Goal: Task Accomplishment & Management: Complete application form

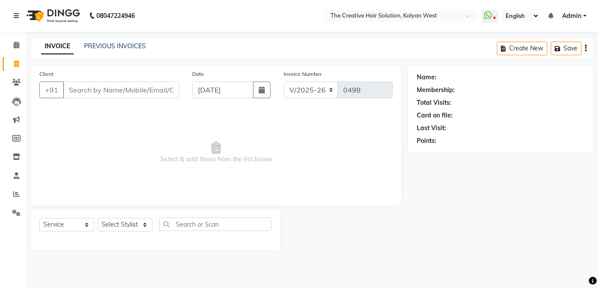
select select "7051"
select select "service"
click at [197, 49] on div "INVOICE PREVIOUS INVOICES Create New Save" at bounding box center [312, 48] width 563 height 21
click at [197, 50] on div "INVOICE PREVIOUS INVOICES Create New Save" at bounding box center [312, 48] width 563 height 21
drag, startPoint x: 197, startPoint y: 50, endPoint x: 197, endPoint y: 55, distance: 4.8
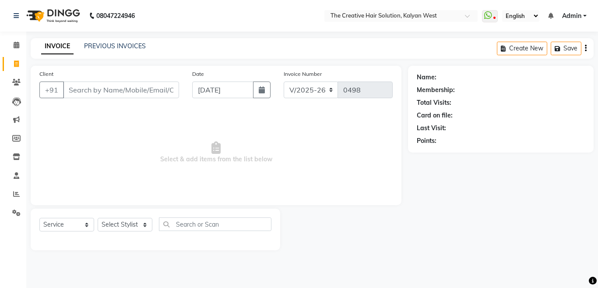
click at [197, 55] on div "INVOICE PREVIOUS INVOICES Create New Save" at bounding box center [312, 48] width 563 height 21
click at [194, 58] on div "INVOICE PREVIOUS INVOICES Create New Save" at bounding box center [312, 48] width 563 height 21
drag, startPoint x: 194, startPoint y: 59, endPoint x: 189, endPoint y: 63, distance: 6.2
click at [189, 63] on main "INVOICE PREVIOUS INVOICES Create New Save Client +91 Date [DATE] Invoice Number…" at bounding box center [312, 150] width 572 height 225
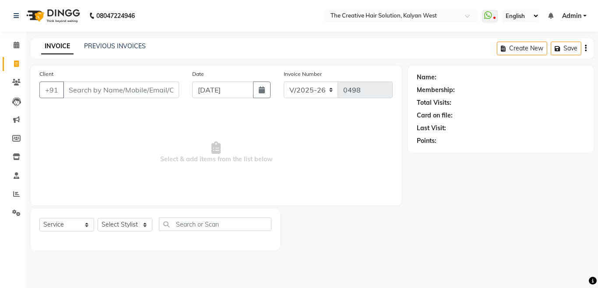
click at [186, 61] on main "INVOICE PREVIOUS INVOICES Create New Save Client +91 Date [DATE] Invoice Number…" at bounding box center [312, 150] width 572 height 225
click at [186, 62] on main "INVOICE PREVIOUS INVOICES Create New Save Client +91 Date [DATE] Invoice Number…" at bounding box center [312, 150] width 572 height 225
drag, startPoint x: 186, startPoint y: 62, endPoint x: 175, endPoint y: 62, distance: 11.4
click at [184, 62] on main "INVOICE PREVIOUS INVOICES Create New Save Client +91 Date [DATE] Invoice Number…" at bounding box center [312, 150] width 572 height 225
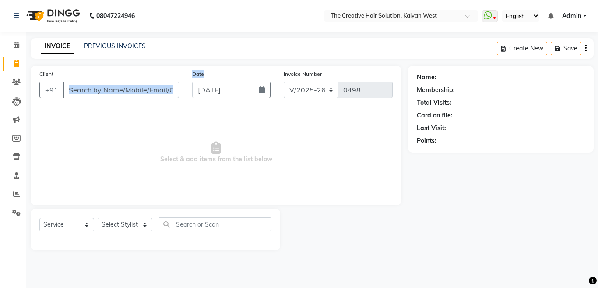
click at [130, 81] on div "Client +91" at bounding box center [109, 87] width 153 height 36
click at [130, 88] on input "Client" at bounding box center [121, 89] width 116 height 17
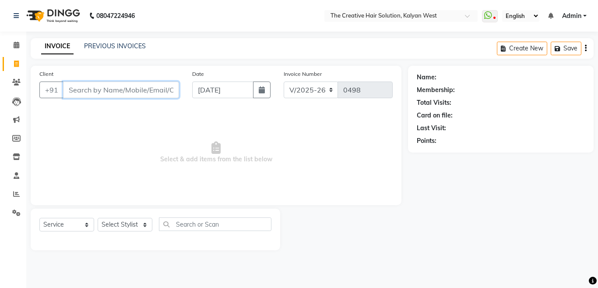
click at [129, 96] on input "Client" at bounding box center [121, 89] width 116 height 17
click at [128, 97] on input "Client" at bounding box center [121, 89] width 116 height 17
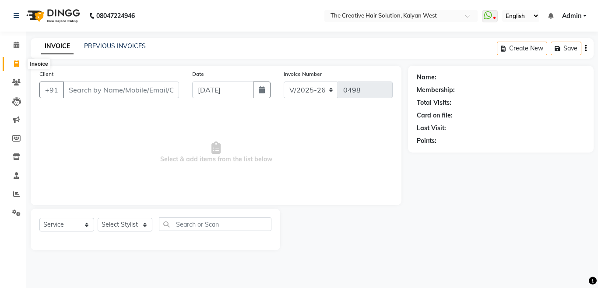
click at [9, 60] on span at bounding box center [16, 64] width 15 height 10
select select "service"
type input "0498"
select select "7051"
click at [219, 92] on input "[DATE]" at bounding box center [222, 89] width 61 height 17
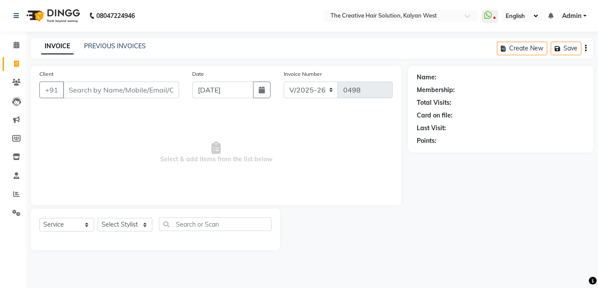
select select "9"
select select "2025"
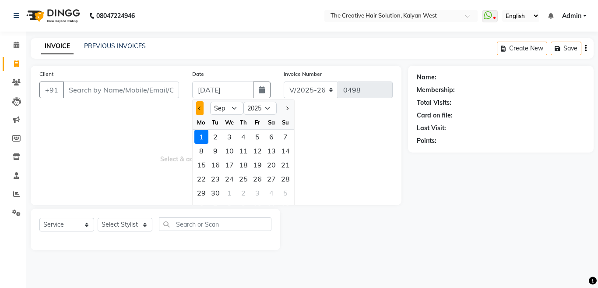
click at [198, 109] on button "Previous month" at bounding box center [199, 108] width 7 height 14
select select "8"
click at [264, 136] on div "1" at bounding box center [257, 137] width 14 height 14
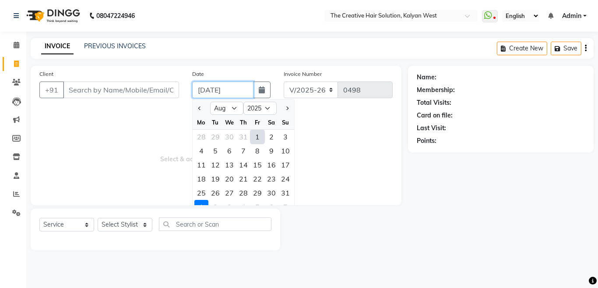
type input "[DATE]"
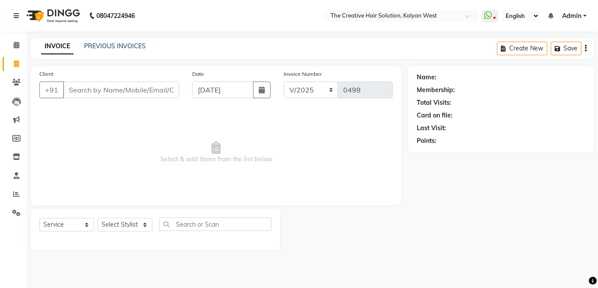
click at [264, 136] on span "Select & add items from the list below" at bounding box center [215, 153] width 353 height 88
click at [16, 195] on icon at bounding box center [16, 193] width 7 height 7
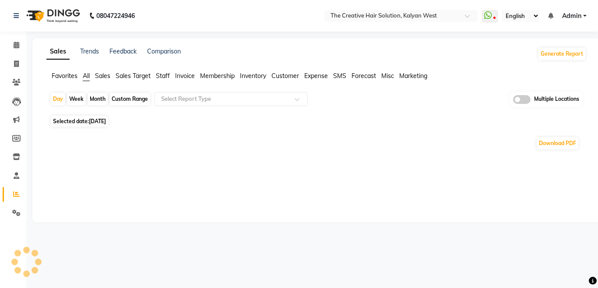
click at [92, 123] on span "[DATE]" at bounding box center [97, 121] width 17 height 7
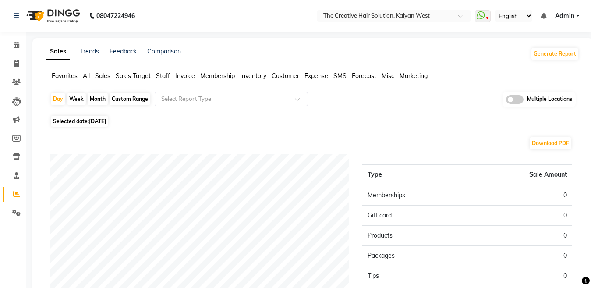
click at [92, 123] on span "[DATE]" at bounding box center [97, 121] width 17 height 7
select select "9"
select select "2025"
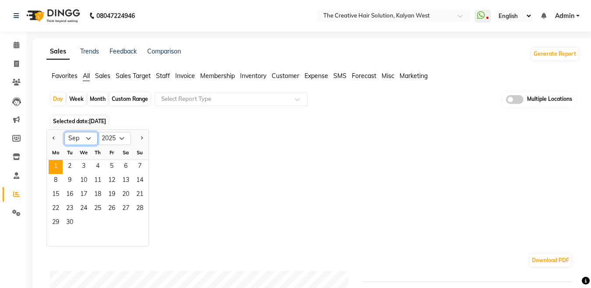
click at [88, 138] on select "Jan Feb Mar Apr May Jun [DATE] Aug Sep Oct Nov Dec" at bounding box center [80, 138] width 33 height 13
click at [64, 132] on select "Jan Feb Mar Apr May Jun [DATE] Aug Sep Oct Nov Dec" at bounding box center [80, 138] width 33 height 13
click at [88, 143] on select "Jan Feb Mar Apr May Jun [DATE] Aug Sep Oct Nov Dec" at bounding box center [80, 138] width 33 height 13
select select "8"
click at [64, 132] on select "Jan Feb Mar Apr May Jun [DATE] Aug Sep Oct Nov Dec" at bounding box center [80, 138] width 33 height 13
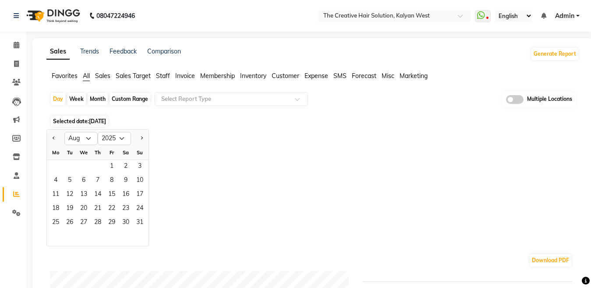
click at [200, 123] on div "Selected date: [DATE]" at bounding box center [314, 120] width 529 height 9
drag, startPoint x: 200, startPoint y: 123, endPoint x: 181, endPoint y: 148, distance: 31.5
click at [181, 148] on div "Jan Feb Mar Apr May Jun [DATE] Aug Sep Oct Nov [DATE] 2016 2017 2018 2019 2020 …" at bounding box center [312, 187] width 532 height 117
click at [113, 165] on span "1" at bounding box center [112, 167] width 14 height 14
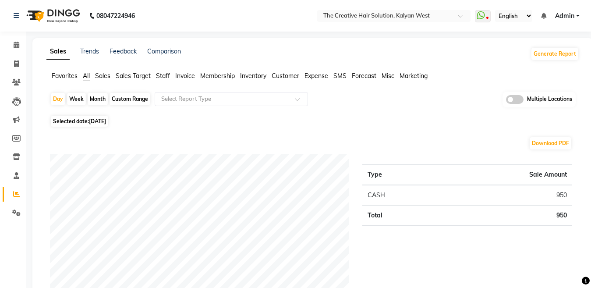
click at [528, 18] on select "English ENGLISH Español العربية मराठी हिंदी ગુજરાતી தமிழ் 中文" at bounding box center [513, 16] width 37 height 12
click at [418, 53] on div "Sales Trends Feedback Comparison Generate Report" at bounding box center [312, 54] width 543 height 14
click at [422, 14] on input "text" at bounding box center [384, 16] width 127 height 9
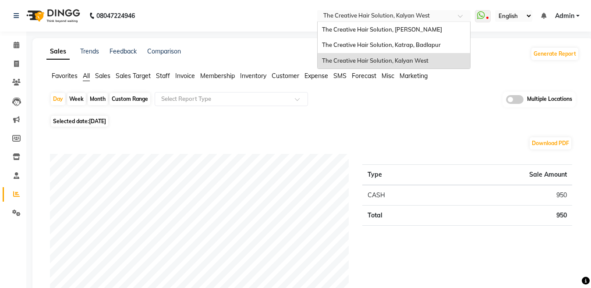
drag, startPoint x: 422, startPoint y: 14, endPoint x: 391, endPoint y: 59, distance: 54.3
click at [391, 22] on ng-select "Select Location × The Creative Hair Solution, Kalyan West The Creative Hair Sol…" at bounding box center [393, 16] width 153 height 12
click at [393, 62] on span "The Creative Hair Solution, Kalyan West" at bounding box center [375, 60] width 106 height 7
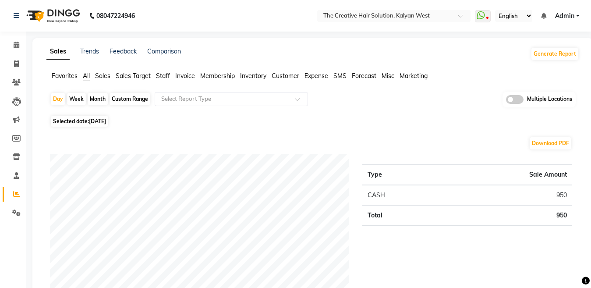
drag, startPoint x: 405, startPoint y: 137, endPoint x: 406, endPoint y: 148, distance: 11.5
click at [406, 148] on div "Download PDF" at bounding box center [311, 143] width 522 height 14
click at [404, 109] on div "Day Week Month Custom Range Select Report Type Multiple Locations" at bounding box center [312, 102] width 525 height 21
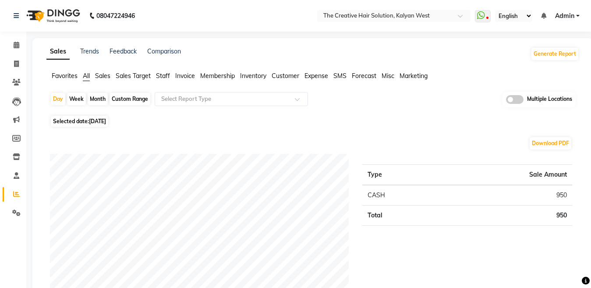
click at [406, 5] on nav "08047224946 Select Location × The Creative Hair Solution, Kalyan West WhatsApp …" at bounding box center [295, 16] width 591 height 32
drag, startPoint x: 406, startPoint y: 5, endPoint x: 426, endPoint y: 215, distance: 211.0
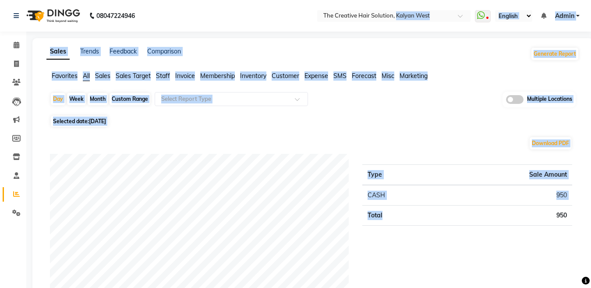
click at [426, 215] on td "Total" at bounding box center [400, 215] width 77 height 20
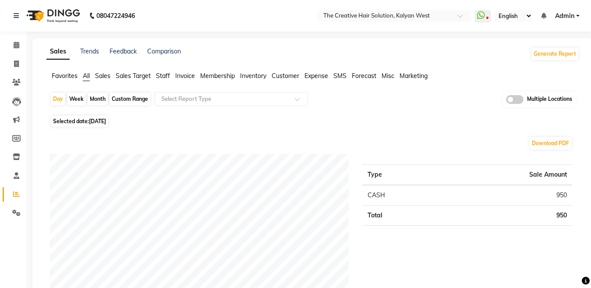
click at [426, 229] on div "Type Sale Amount CASH 950 Total 950" at bounding box center [466, 241] width 223 height 175
drag, startPoint x: 426, startPoint y: 229, endPoint x: 424, endPoint y: 192, distance: 37.7
click at [424, 192] on div "Type Sale Amount CASH 950 Total 950" at bounding box center [466, 241] width 223 height 175
drag, startPoint x: 421, startPoint y: 113, endPoint x: 419, endPoint y: 35, distance: 77.5
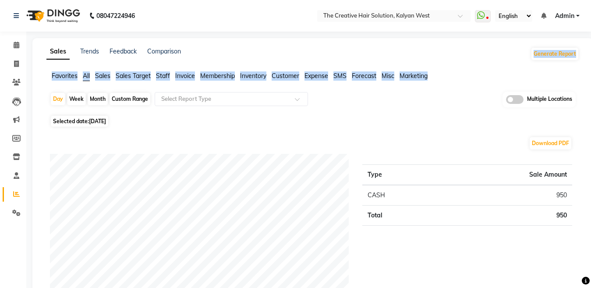
drag, startPoint x: 427, startPoint y: 65, endPoint x: 423, endPoint y: -21, distance: 85.5
click at [423, 0] on html "08047224946 Select Location × The Creative Hair Solution, Kalyan West WhatsApp …" at bounding box center [295, 144] width 591 height 288
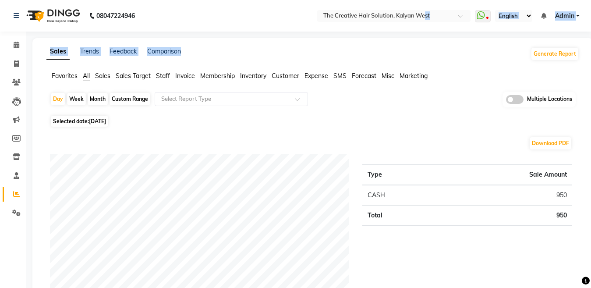
click at [417, 47] on div "Sales Trends Feedback Comparison Generate Report" at bounding box center [312, 54] width 543 height 14
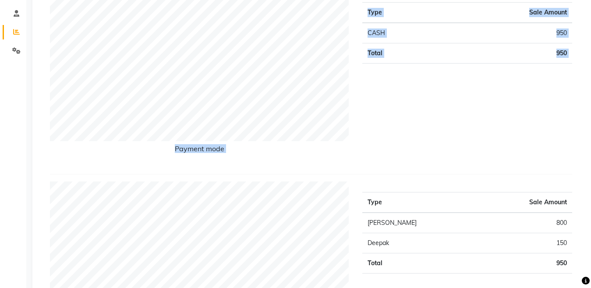
drag, startPoint x: 422, startPoint y: 127, endPoint x: 431, endPoint y: 192, distance: 65.4
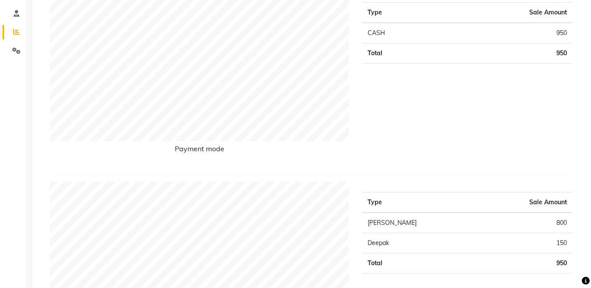
drag, startPoint x: 441, startPoint y: 267, endPoint x: 441, endPoint y: 258, distance: 8.8
click at [441, 258] on td "Total" at bounding box center [420, 263] width 116 height 20
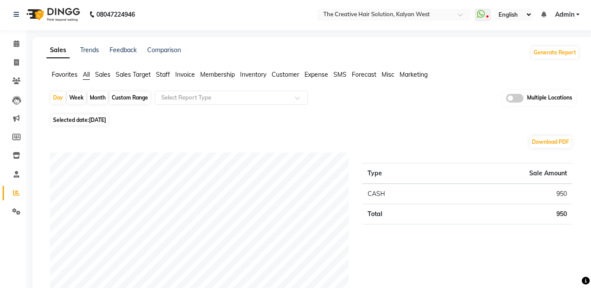
scroll to position [0, 0]
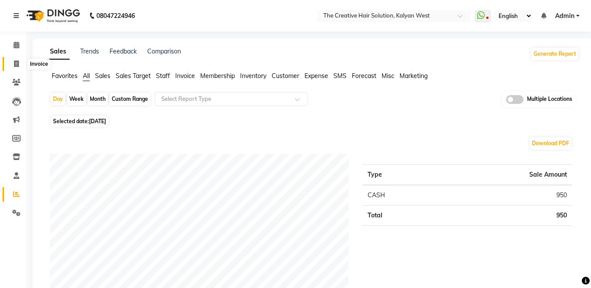
click at [17, 65] on icon at bounding box center [16, 63] width 5 height 7
select select "service"
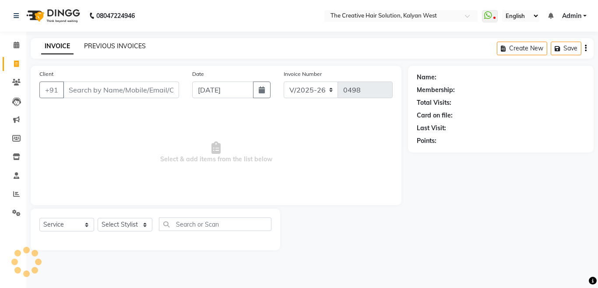
click at [123, 46] on link "PREVIOUS INVOICES" at bounding box center [115, 46] width 62 height 8
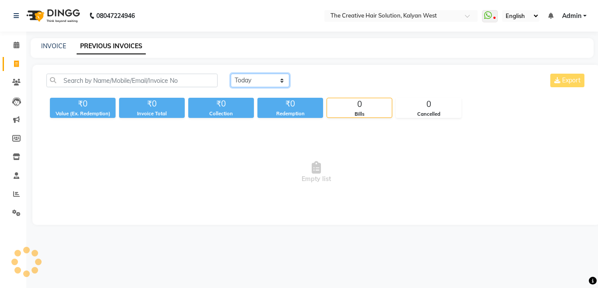
click at [282, 80] on select "[DATE] [DATE] Custom Range" at bounding box center [260, 81] width 59 height 14
select select "range"
click at [231, 74] on select "[DATE] [DATE] Custom Range" at bounding box center [260, 81] width 59 height 14
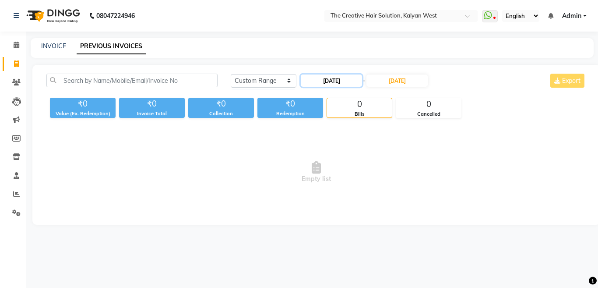
click at [351, 81] on input "[DATE]" at bounding box center [331, 80] width 61 height 12
select select "9"
select select "2025"
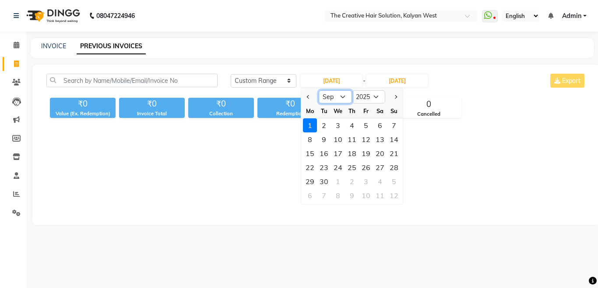
click at [345, 95] on select "Jan Feb Mar Apr May Jun [DATE] Aug Sep Oct Nov Dec" at bounding box center [335, 96] width 33 height 13
select select "8"
click at [319, 90] on select "Jan Feb Mar Apr May Jun [DATE] Aug Sep Oct Nov Dec" at bounding box center [335, 96] width 33 height 13
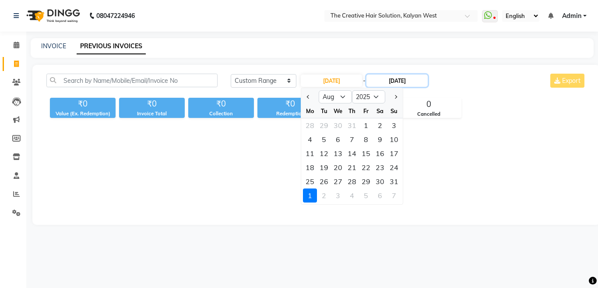
click at [401, 81] on input "[DATE]" at bounding box center [396, 80] width 61 height 12
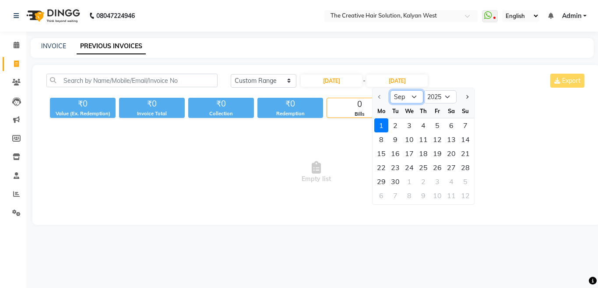
click at [415, 95] on select "Sep Oct Nov Dec" at bounding box center [406, 96] width 33 height 13
click at [378, 95] on div at bounding box center [382, 97] width 18 height 14
click at [342, 81] on input "[DATE]" at bounding box center [331, 80] width 61 height 12
select select "9"
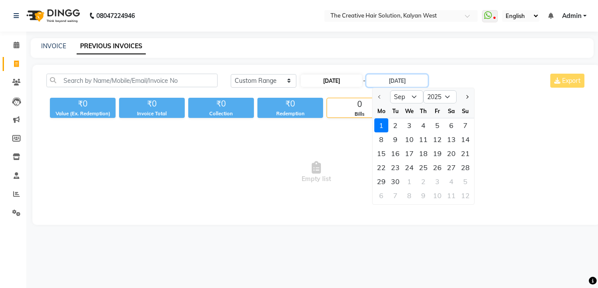
select select "2025"
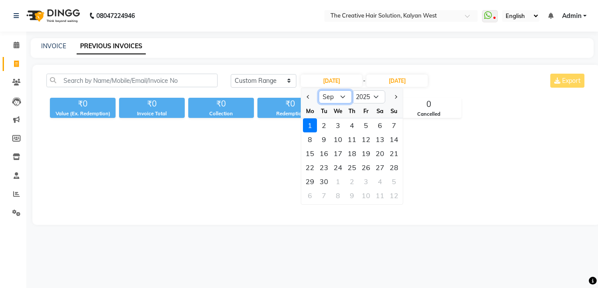
click at [343, 97] on select "Jan Feb Mar Apr May Jun [DATE] Aug Sep Oct Nov Dec" at bounding box center [335, 96] width 33 height 13
select select "8"
click at [319, 90] on select "Jan Feb Mar Apr May Jun [DATE] Aug Sep Oct Nov Dec" at bounding box center [335, 96] width 33 height 13
click at [366, 124] on div "1" at bounding box center [366, 125] width 14 height 14
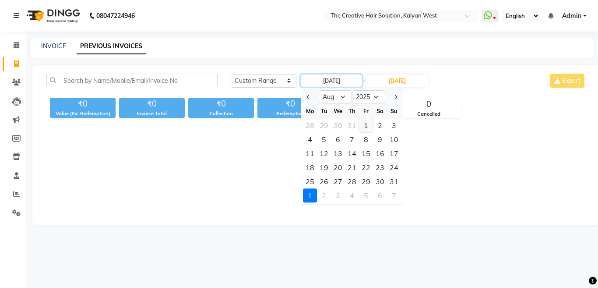
type input "[DATE]"
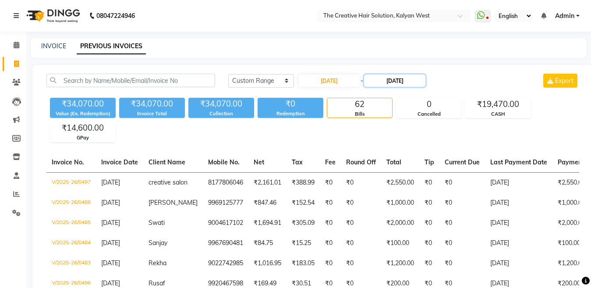
click at [399, 83] on input "[DATE]" at bounding box center [394, 80] width 61 height 12
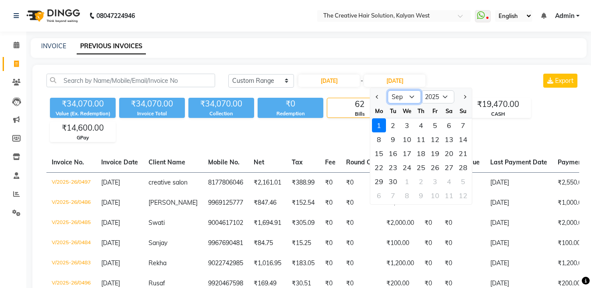
click at [410, 96] on select "Aug Sep Oct Nov Dec" at bounding box center [403, 96] width 33 height 13
select select "8"
click at [387, 90] on select "Aug Sep Oct Nov Dec" at bounding box center [403, 96] width 33 height 13
click at [435, 126] on div "1" at bounding box center [435, 125] width 14 height 14
type input "[DATE]"
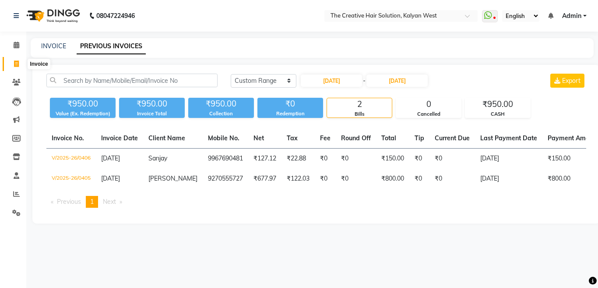
click at [14, 64] on icon at bounding box center [16, 63] width 5 height 7
select select "service"
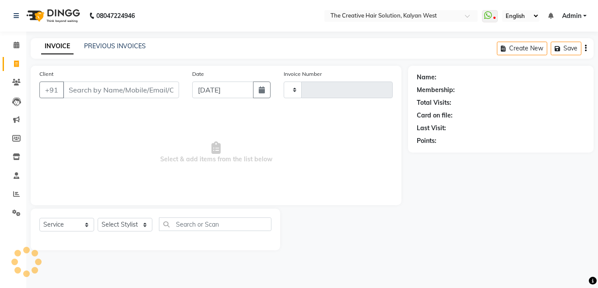
type input "0498"
select select "7051"
click at [235, 88] on input "[DATE]" at bounding box center [222, 89] width 61 height 17
select select "9"
select select "2025"
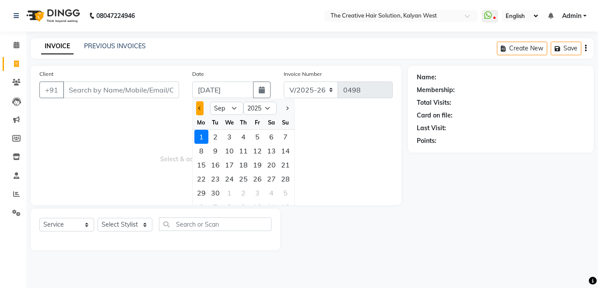
click at [198, 109] on button "Previous month" at bounding box center [199, 108] width 7 height 14
select select "8"
click at [259, 137] on div "1" at bounding box center [257, 137] width 14 height 14
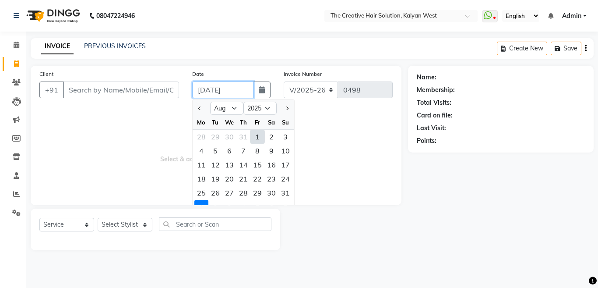
type input "[DATE]"
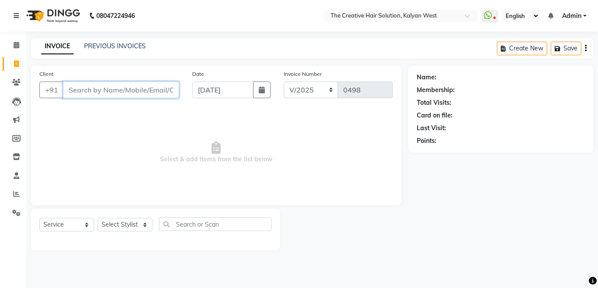
click at [148, 90] on input "Client" at bounding box center [121, 89] width 116 height 17
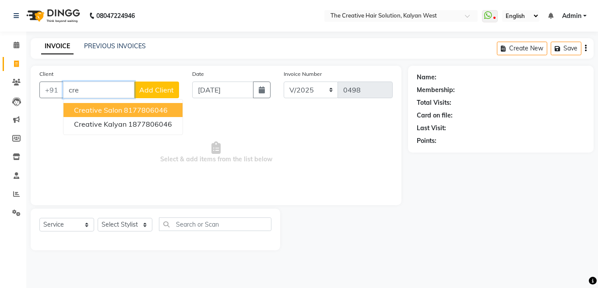
click at [116, 108] on span "creative salon" at bounding box center [98, 110] width 48 height 9
type input "8177806046"
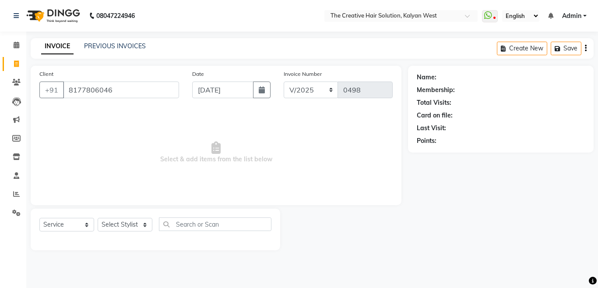
click at [116, 108] on div "Client [PHONE_NUMBER] Date [DATE] Invoice Number V/2025 V/[PHONE_NUMBER] Select…" at bounding box center [216, 135] width 371 height 139
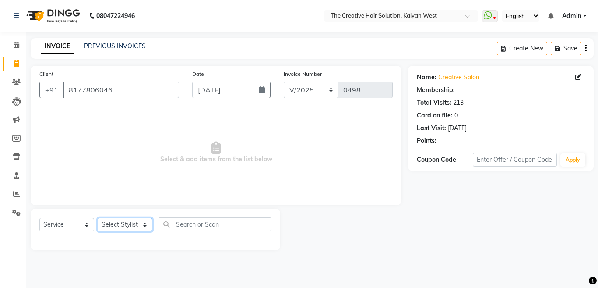
click at [152, 226] on select "Select Stylist Aarti Ankit Deepak [PERSON_NAME] Nisha [PERSON_NAME] [PERSON_NAM…" at bounding box center [125, 225] width 55 height 14
select select "58395"
click at [98, 218] on select "Select Stylist Aarti Ankit Deepak [PERSON_NAME] Nisha [PERSON_NAME] [PERSON_NAM…" at bounding box center [125, 225] width 55 height 14
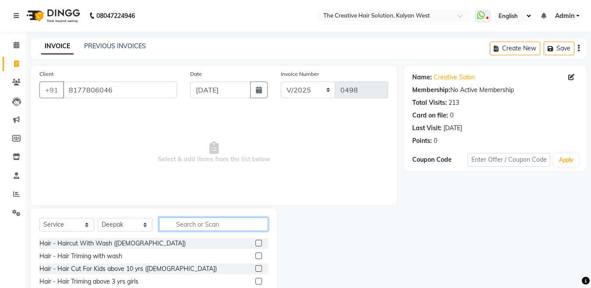
click at [181, 225] on input "text" at bounding box center [213, 224] width 109 height 14
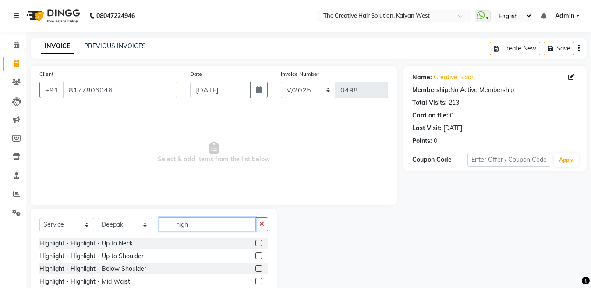
type input "high"
click at [255, 268] on label at bounding box center [258, 268] width 7 height 7
click at [255, 268] on input "checkbox" at bounding box center [258, 269] width 6 height 6
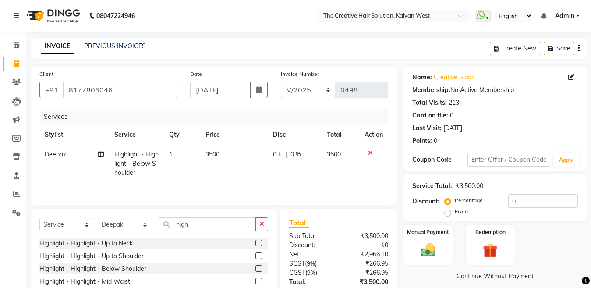
click at [255, 268] on label at bounding box center [258, 268] width 7 height 7
click at [255, 268] on input "checkbox" at bounding box center [258, 269] width 6 height 6
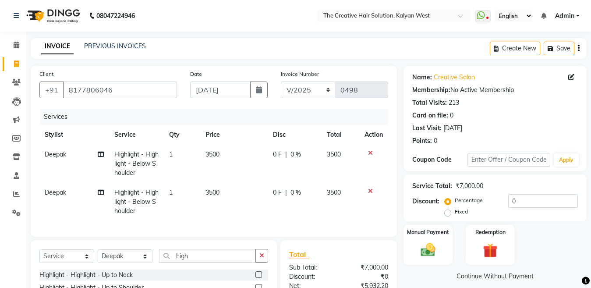
checkbox input "false"
click at [57, 192] on span "Deepak" at bounding box center [55, 192] width 21 height 8
select select "58395"
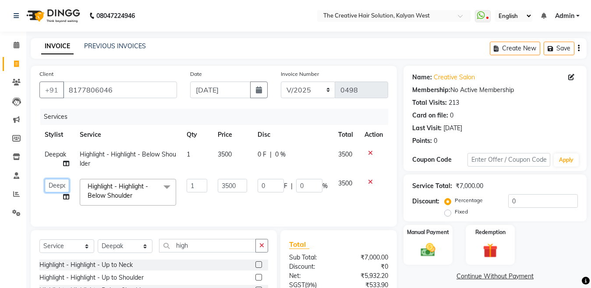
click at [60, 190] on select "Aarti Ankit Deepak [PERSON_NAME] Nisha [PERSON_NAME] [PERSON_NAME]" at bounding box center [57, 186] width 25 height 14
select select "61455"
click at [225, 154] on span "3500" at bounding box center [225, 154] width 14 height 8
select select "58395"
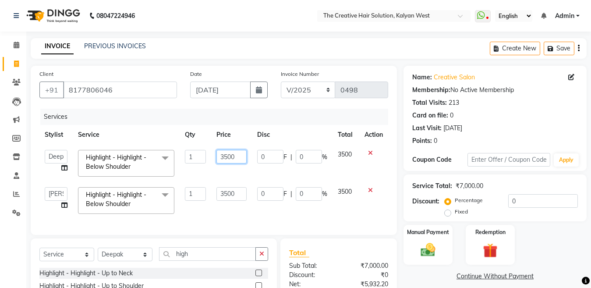
click at [226, 157] on input "3500" at bounding box center [231, 157] width 30 height 14
type input "3000"
click at [229, 194] on td "3500" at bounding box center [231, 200] width 41 height 37
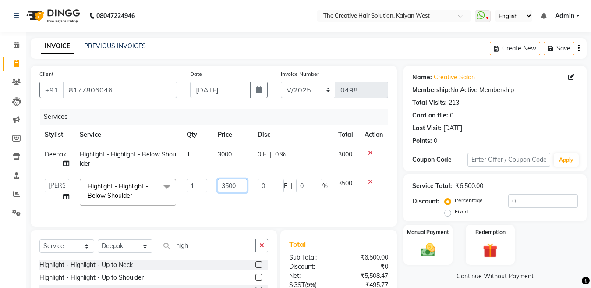
click at [229, 185] on input "3500" at bounding box center [232, 186] width 29 height 14
type input "3000"
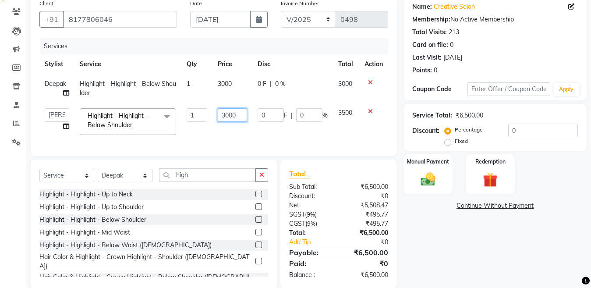
scroll to position [75, 0]
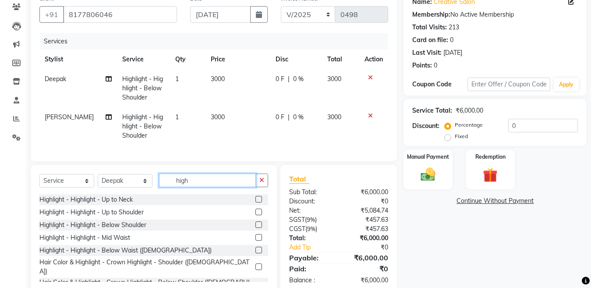
click at [225, 171] on div "Client [PHONE_NUMBER] Date [DATE] Invoice Number V/2025 V/[PHONE_NUMBER] Servic…" at bounding box center [213, 141] width 379 height 303
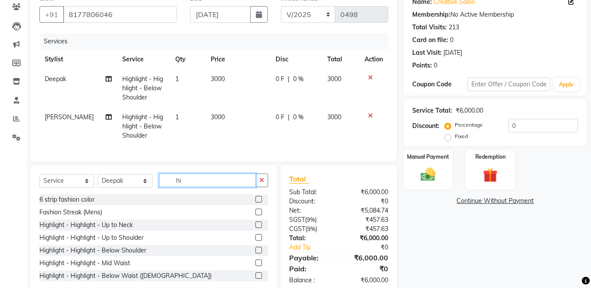
type input "h"
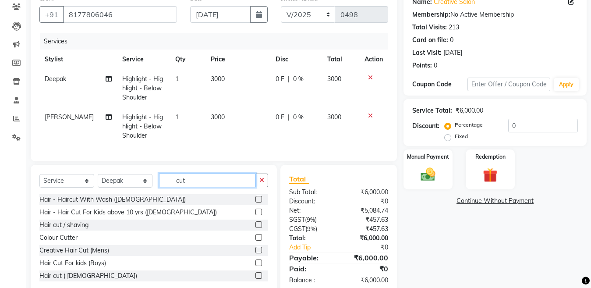
type input "cut"
click at [255, 253] on label at bounding box center [258, 249] width 7 height 7
click at [255, 253] on input "checkbox" at bounding box center [258, 250] width 6 height 6
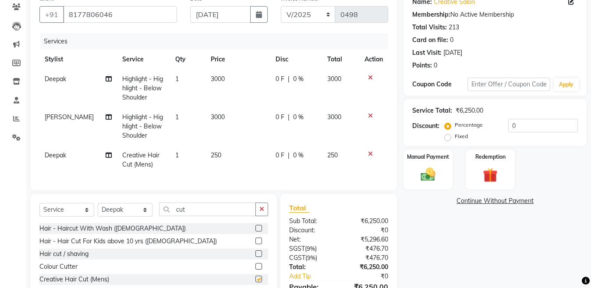
checkbox input "false"
click at [255, 257] on label at bounding box center [258, 253] width 7 height 7
click at [255, 257] on input "checkbox" at bounding box center [258, 254] width 6 height 6
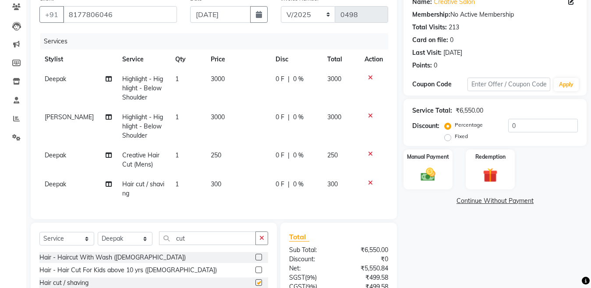
checkbox input "false"
click at [371, 151] on icon at bounding box center [370, 154] width 5 height 6
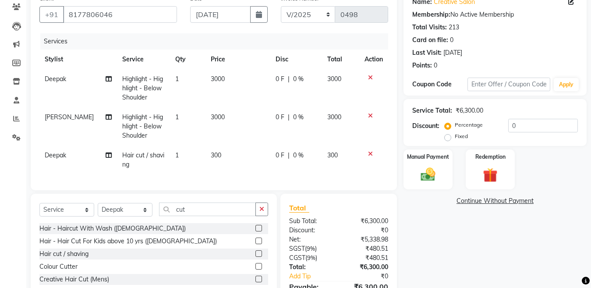
click at [211, 156] on span "300" at bounding box center [216, 155] width 11 height 8
select select "58395"
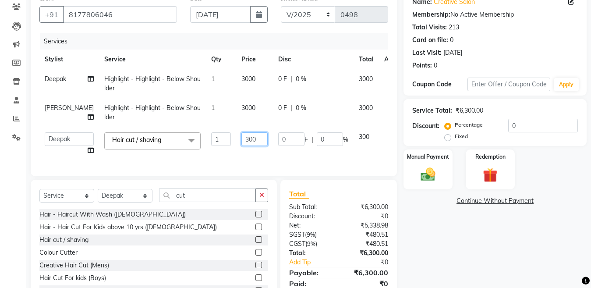
click at [241, 141] on input "300" at bounding box center [254, 139] width 26 height 14
type input "400"
click at [144, 204] on div "Select Service Product Membership Package Voucher Prepaid Gift Card Select Styl…" at bounding box center [154, 244] width 246 height 129
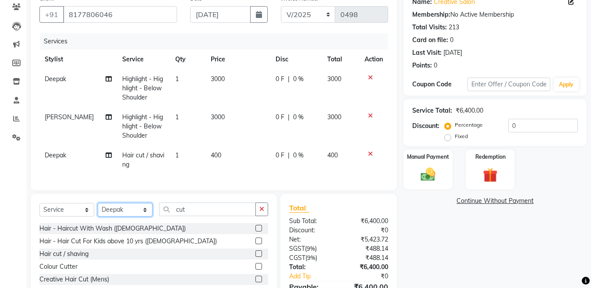
select select "61455"
click at [98, 210] on select "Select Stylist Aarti Ankit Deepak [PERSON_NAME] Nisha [PERSON_NAME] [PERSON_NAM…" at bounding box center [125, 210] width 55 height 14
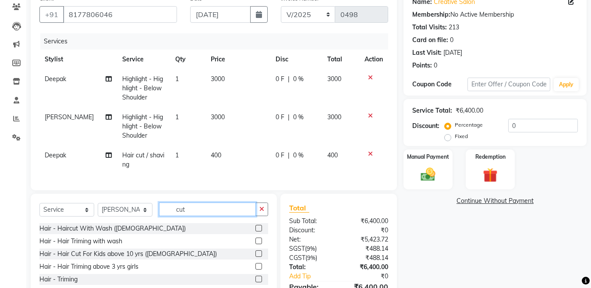
click at [187, 215] on input "cut" at bounding box center [207, 209] width 97 height 14
type input "c"
type input "cut"
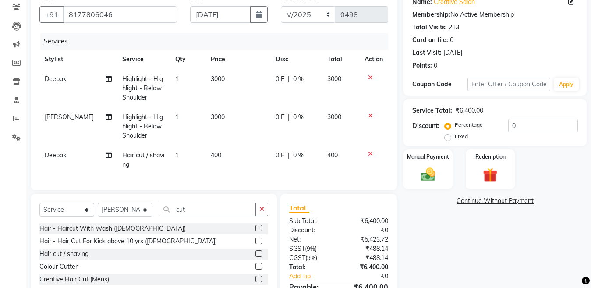
click at [255, 282] on label at bounding box center [258, 278] width 7 height 7
click at [255, 282] on input "checkbox" at bounding box center [258, 279] width 6 height 6
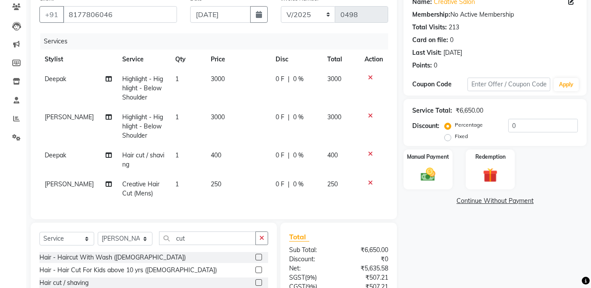
checkbox input "false"
click at [441, 182] on div "Manual Payment" at bounding box center [427, 169] width 51 height 42
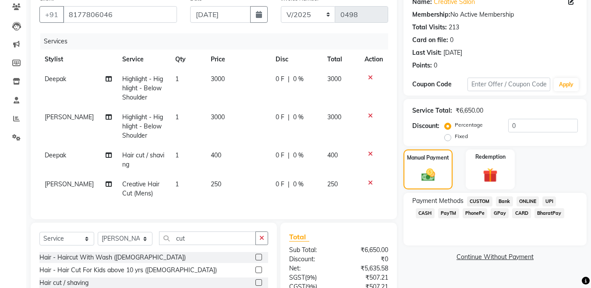
click at [434, 208] on span "CASH" at bounding box center [424, 213] width 19 height 10
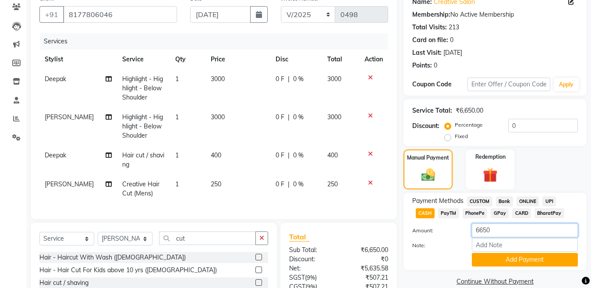
click at [482, 233] on input "6650" at bounding box center [525, 230] width 106 height 14
click at [485, 232] on input "250" at bounding box center [525, 230] width 106 height 14
click at [493, 232] on input "250" at bounding box center [525, 230] width 106 height 14
type input "2"
type input "400"
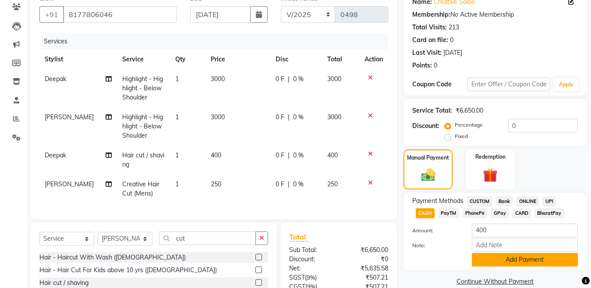
click at [522, 258] on button "Add Payment" at bounding box center [525, 260] width 106 height 14
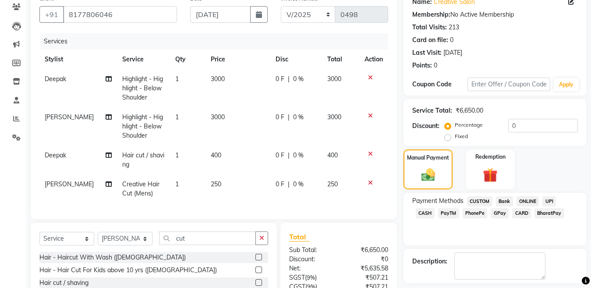
click at [490, 215] on span "GPay" at bounding box center [499, 213] width 18 height 10
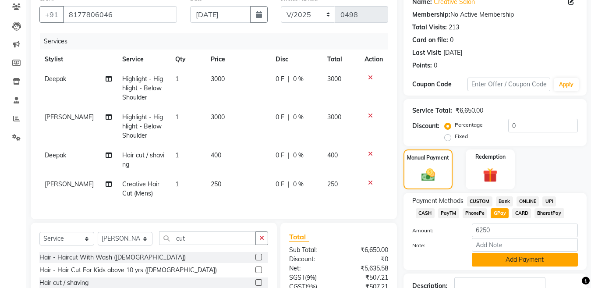
click at [498, 261] on button "Add Payment" at bounding box center [525, 260] width 106 height 14
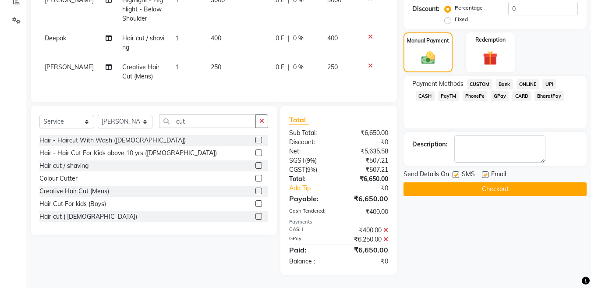
scroll to position [200, 0]
click at [455, 171] on label at bounding box center [455, 174] width 7 height 7
click at [455, 172] on input "checkbox" at bounding box center [455, 175] width 6 height 6
checkbox input "false"
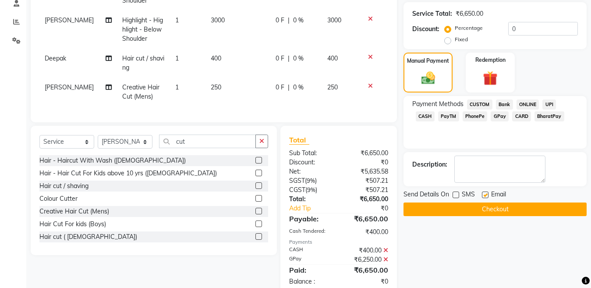
scroll to position [181, 0]
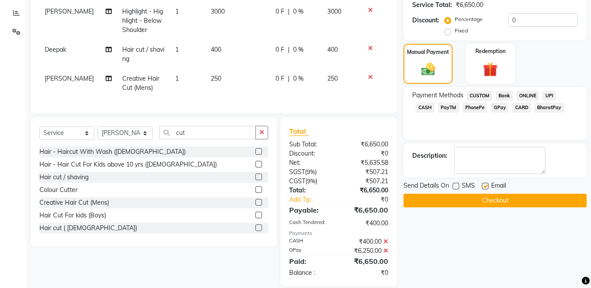
click at [516, 202] on button "Checkout" at bounding box center [494, 201] width 183 height 14
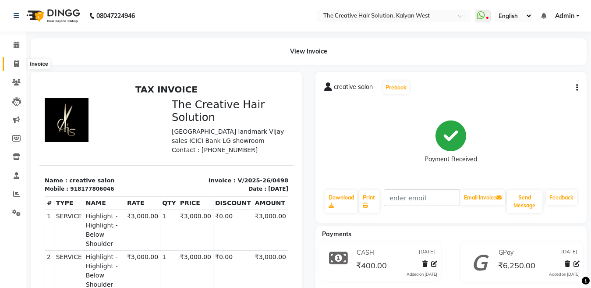
click at [16, 62] on icon at bounding box center [16, 63] width 5 height 7
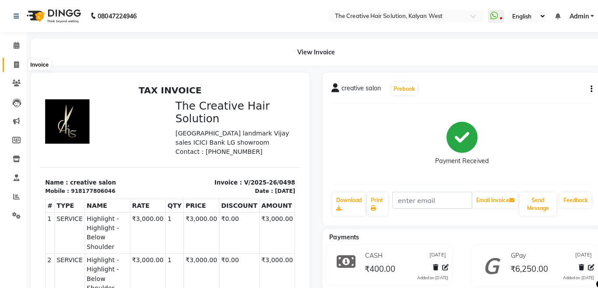
select select "service"
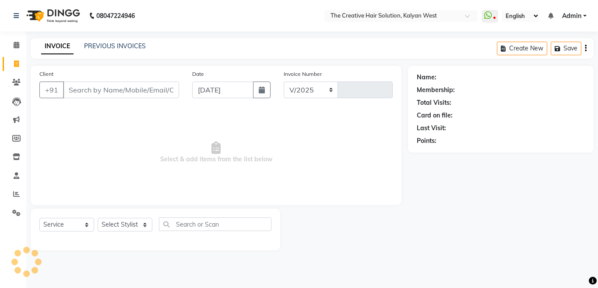
select select "7051"
type input "0499"
click at [217, 89] on input "[DATE]" at bounding box center [222, 89] width 61 height 17
select select "9"
select select "2025"
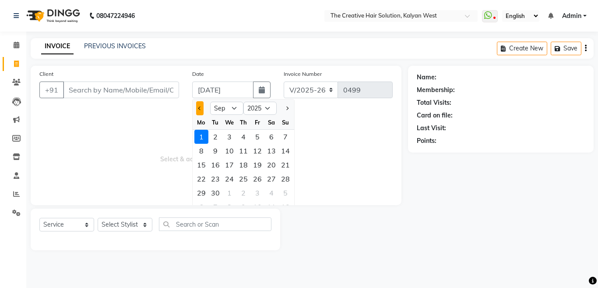
click at [199, 107] on span "Previous month" at bounding box center [200, 108] width 4 height 4
select select "8"
click at [272, 138] on div "2" at bounding box center [271, 137] width 14 height 14
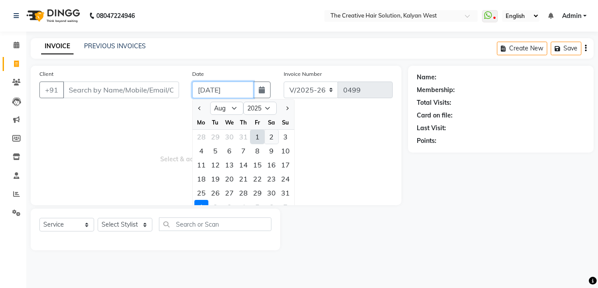
type input "[DATE]"
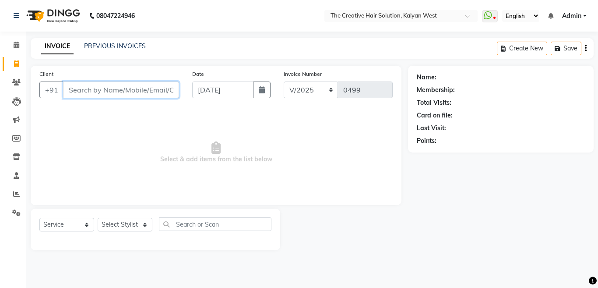
click at [121, 89] on input "Client" at bounding box center [121, 89] width 116 height 17
click at [151, 87] on input "Client" at bounding box center [121, 89] width 116 height 17
click at [132, 90] on input "Client" at bounding box center [121, 89] width 116 height 17
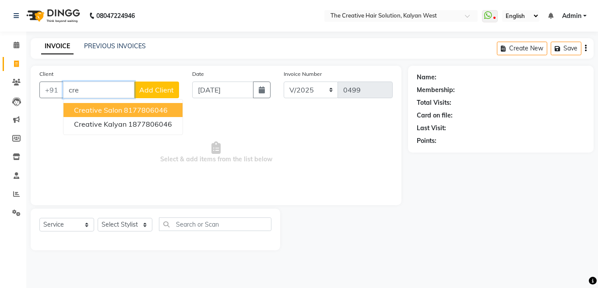
click at [136, 109] on ngb-highlight "8177806046" at bounding box center [146, 110] width 44 height 9
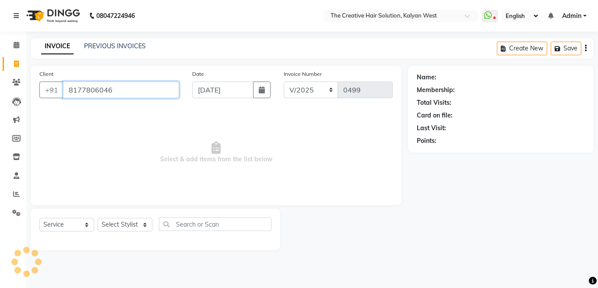
type input "8177806046"
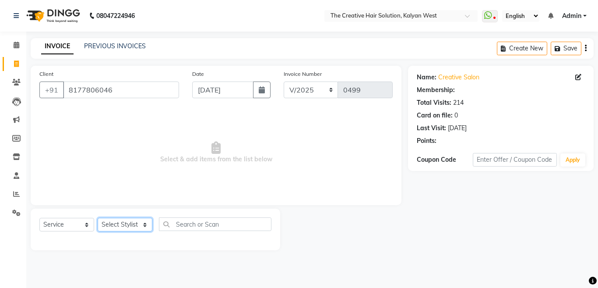
click at [145, 226] on select "Select Stylist Aarti Ankit Deepak [PERSON_NAME] Nisha [PERSON_NAME] [PERSON_NAM…" at bounding box center [125, 225] width 55 height 14
select select "61455"
click at [98, 218] on select "Select Stylist Aarti Ankit Deepak [PERSON_NAME] Nisha [PERSON_NAME] [PERSON_NAM…" at bounding box center [125, 225] width 55 height 14
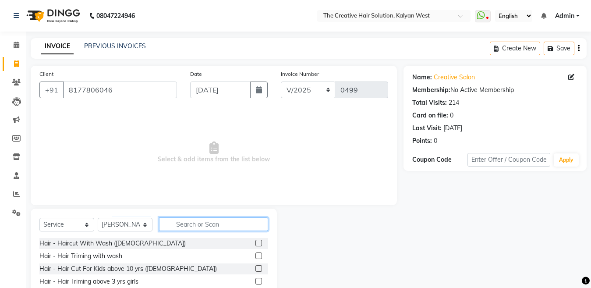
click at [190, 221] on input "text" at bounding box center [213, 224] width 109 height 14
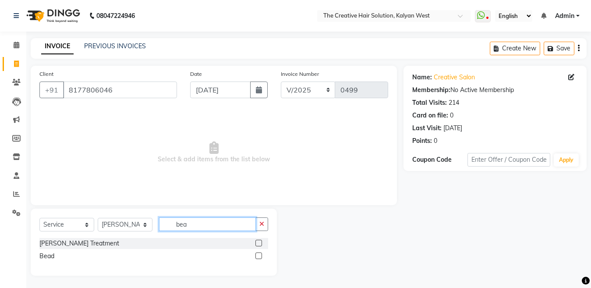
type input "bea"
click at [258, 255] on label at bounding box center [258, 255] width 7 height 7
click at [258, 255] on input "checkbox" at bounding box center [258, 256] width 6 height 6
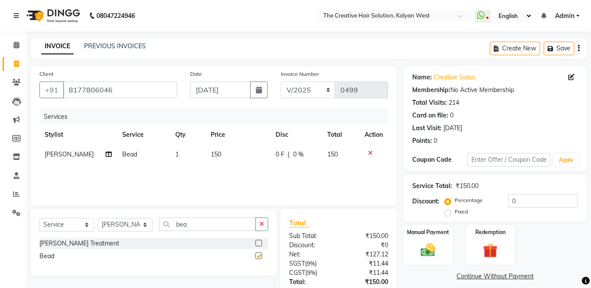
checkbox input "false"
click at [446, 254] on div "Manual Payment" at bounding box center [427, 245] width 51 height 42
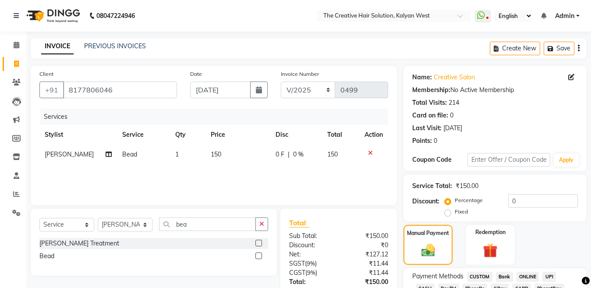
click at [434, 283] on span "CASH" at bounding box center [424, 288] width 19 height 10
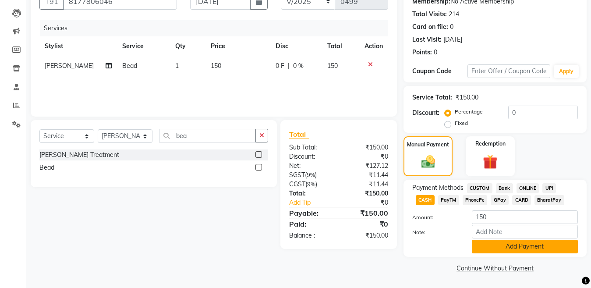
click at [521, 245] on button "Add Payment" at bounding box center [525, 246] width 106 height 14
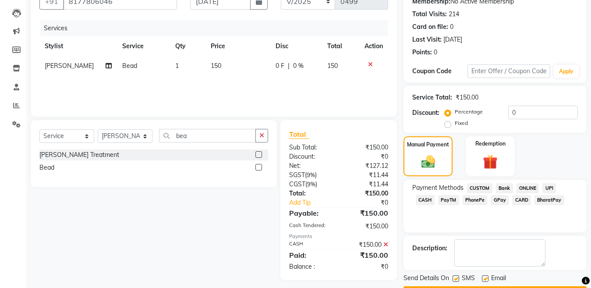
click at [455, 278] on label at bounding box center [455, 278] width 7 height 7
click at [455, 278] on input "checkbox" at bounding box center [455, 279] width 6 height 6
checkbox input "false"
click at [454, 285] on div "Send Details On SMS Email Checkout" at bounding box center [494, 286] width 183 height 26
click at [454, 286] on button "Checkout" at bounding box center [494, 293] width 183 height 14
